Goal: Task Accomplishment & Management: Manage account settings

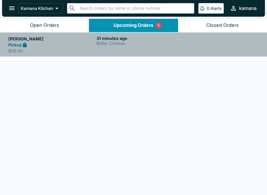
click at [19, 38] on h5 "[PERSON_NAME]" at bounding box center [51, 39] width 86 height 6
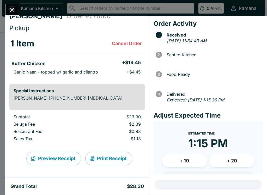
scroll to position [5, 0]
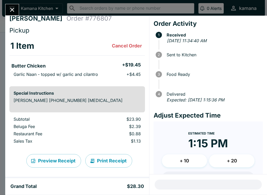
click at [14, 11] on icon "Close" at bounding box center [12, 10] width 4 height 4
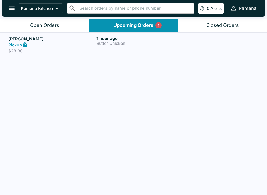
click at [11, 8] on icon "open drawer" at bounding box center [11, 8] width 7 height 7
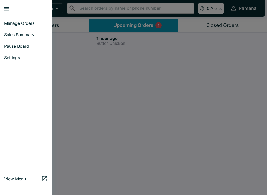
click at [23, 18] on link "Manage Orders" at bounding box center [26, 22] width 52 height 11
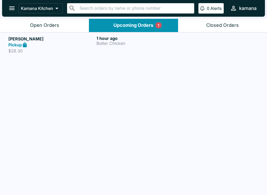
click at [11, 7] on icon "open drawer" at bounding box center [11, 8] width 7 height 7
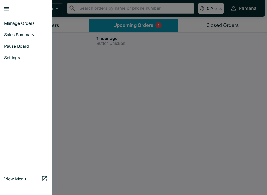
click at [19, 33] on span "Sales Summary" at bounding box center [26, 34] width 44 height 5
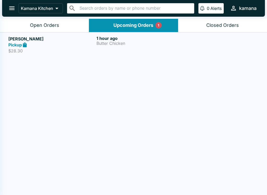
select select "03:00"
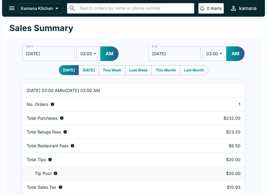
click at [12, 5] on icon "open drawer" at bounding box center [11, 8] width 7 height 7
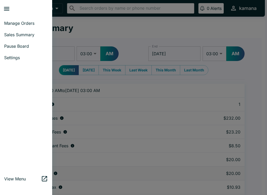
click at [23, 30] on link "Sales Summary" at bounding box center [26, 34] width 52 height 11
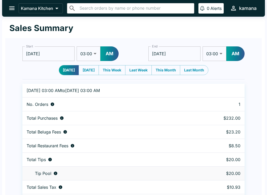
click at [18, 5] on div "Kamana Kitchen ​ ​ 0 Alerts kamana" at bounding box center [133, 8] width 263 height 17
click at [14, 10] on icon "open drawer" at bounding box center [11, 9] width 5 height 4
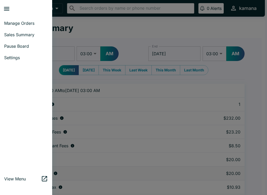
click at [27, 21] on span "Manage Orders" at bounding box center [26, 23] width 44 height 5
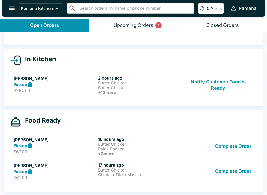
scroll to position [1, 0]
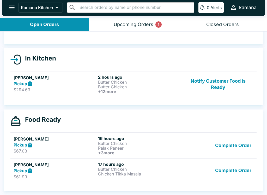
click at [20, 81] on strong "Pickup" at bounding box center [21, 83] width 14 height 5
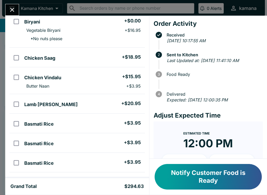
scroll to position [184, 0]
click at [11, 6] on button "Close" at bounding box center [11, 9] width 13 height 11
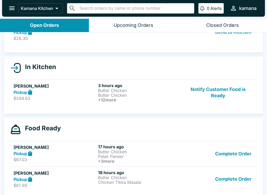
click at [43, 23] on div "Open Orders" at bounding box center [44, 25] width 29 height 6
click at [42, 24] on div "Open Orders" at bounding box center [44, 25] width 29 height 6
click at [12, 7] on icon "open drawer" at bounding box center [11, 8] width 7 height 7
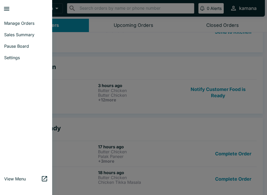
click at [23, 21] on span "Manage Orders" at bounding box center [26, 23] width 44 height 5
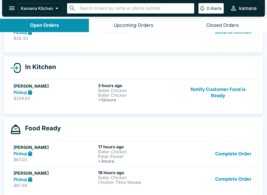
click at [61, 84] on h5 "[PERSON_NAME]" at bounding box center [55, 86] width 82 height 6
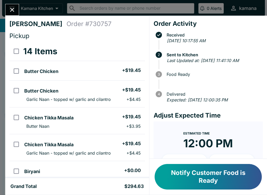
click at [16, 12] on icon "Close" at bounding box center [12, 9] width 7 height 7
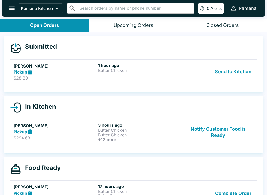
click at [232, 70] on button "Send to Kitchen" at bounding box center [233, 72] width 41 height 18
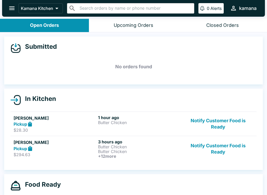
click at [9, 5] on icon "open drawer" at bounding box center [11, 8] width 7 height 7
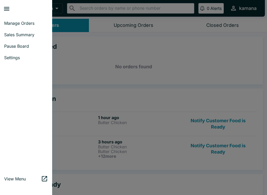
click at [32, 30] on link "Sales Summary" at bounding box center [26, 34] width 52 height 11
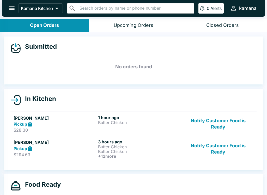
select select "03:00"
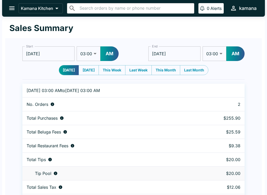
click at [8, 8] on button "open drawer" at bounding box center [11, 8] width 13 height 13
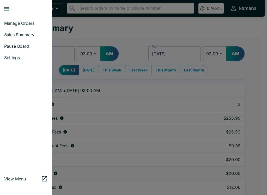
click at [26, 19] on link "Manage Orders" at bounding box center [26, 22] width 52 height 11
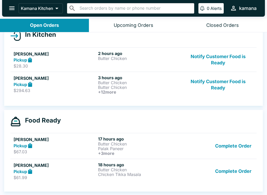
scroll to position [64, 0]
